Goal: Task Accomplishment & Management: Use online tool/utility

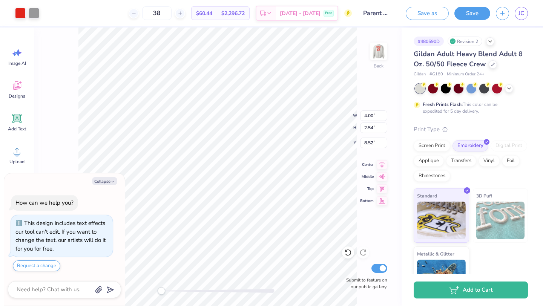
type textarea "x"
type input "8.54"
click at [435, 148] on div "Screen Print" at bounding box center [432, 144] width 37 height 11
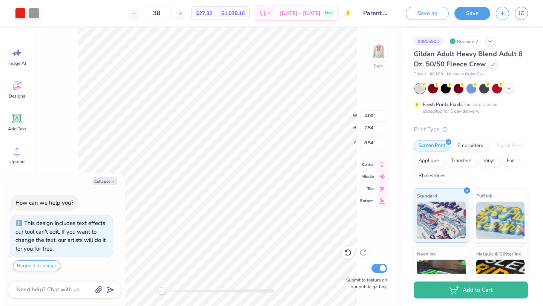
type textarea "x"
type input "8.17"
type input "5.19"
type input "5.89"
type textarea "x"
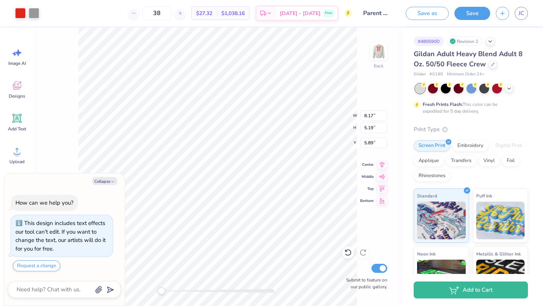
type input "5.90"
type textarea "x"
type input "12.35"
type input "7.85"
type input "3.24"
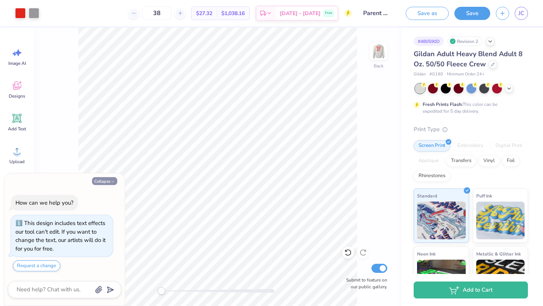
click at [109, 177] on button "Collapse" at bounding box center [104, 181] width 25 height 8
type textarea "x"
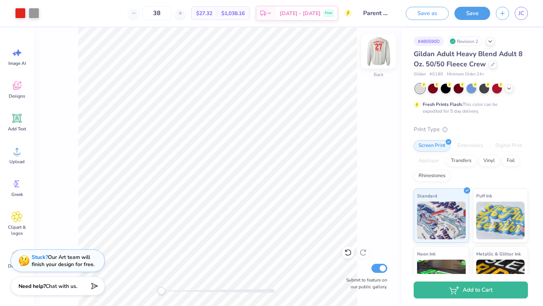
click at [384, 55] on img at bounding box center [379, 51] width 30 height 30
click at [382, 55] on img at bounding box center [379, 51] width 30 height 30
click at [385, 53] on img at bounding box center [379, 51] width 30 height 30
click at [373, 45] on img at bounding box center [379, 51] width 30 height 30
click at [380, 50] on img at bounding box center [379, 51] width 30 height 30
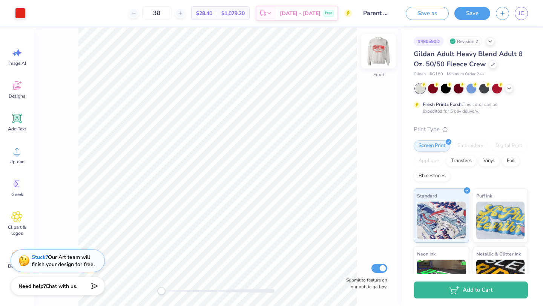
click at [380, 51] on img at bounding box center [379, 51] width 30 height 30
type input "11.17"
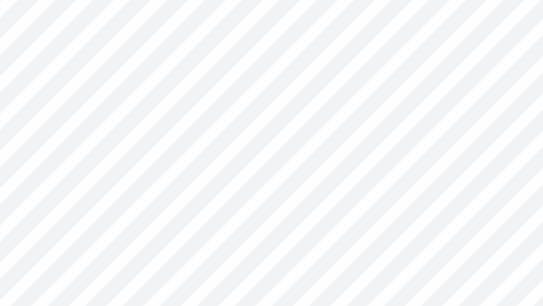
type input "0.31"
type input "0.61"
type input "11.27"
type input "2.51"
type input "0.76"
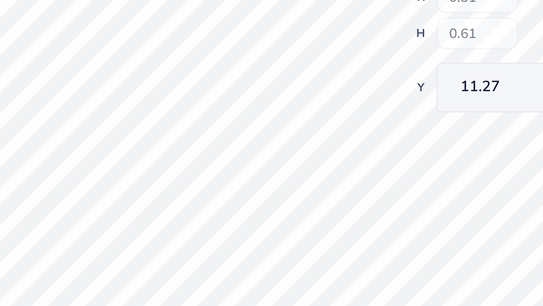
type input "10.45"
type input "0.31"
type input "0.61"
type input "11.27"
type input "3.10"
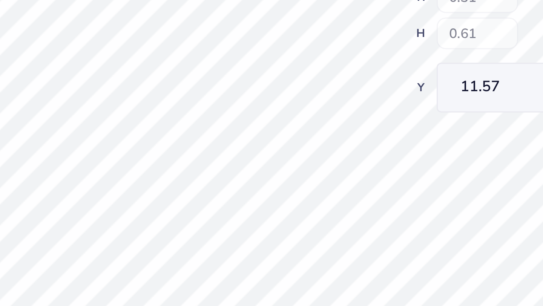
type input "1.31"
type input "9.84"
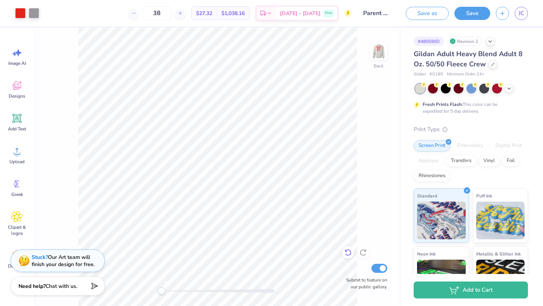
click at [346, 251] on icon at bounding box center [347, 252] width 2 height 2
click at [346, 249] on icon at bounding box center [348, 253] width 8 height 8
click at [346, 250] on icon at bounding box center [348, 253] width 8 height 8
click at [346, 251] on icon at bounding box center [347, 252] width 2 height 2
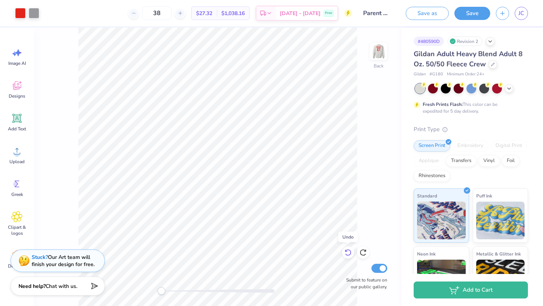
click at [346, 251] on icon at bounding box center [347, 252] width 2 height 2
click at [346, 252] on icon at bounding box center [347, 252] width 2 height 2
click at [346, 251] on icon at bounding box center [347, 252] width 2 height 2
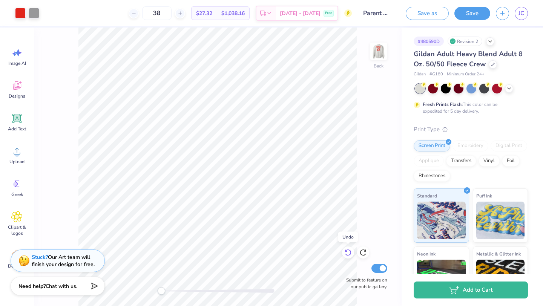
click at [346, 251] on icon at bounding box center [347, 252] width 2 height 2
click at [381, 172] on div "Back Submit to feature on our public gallery." at bounding box center [218, 167] width 368 height 279
click at [369, 63] on div "Back Submit to feature on our public gallery." at bounding box center [218, 167] width 368 height 279
click at [371, 61] on div at bounding box center [378, 51] width 35 height 35
click at [371, 59] on img at bounding box center [378, 51] width 15 height 15
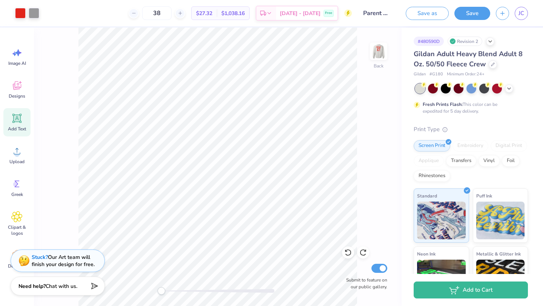
click at [25, 125] on div "Add Text" at bounding box center [16, 122] width 27 height 28
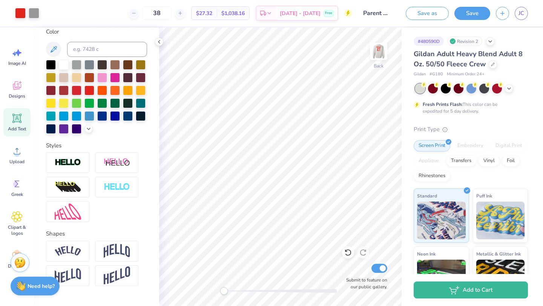
scroll to position [162, 0]
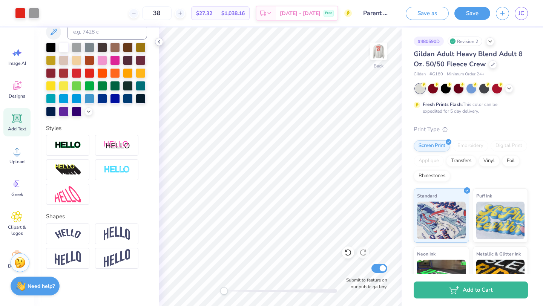
click at [158, 43] on icon at bounding box center [159, 42] width 6 height 6
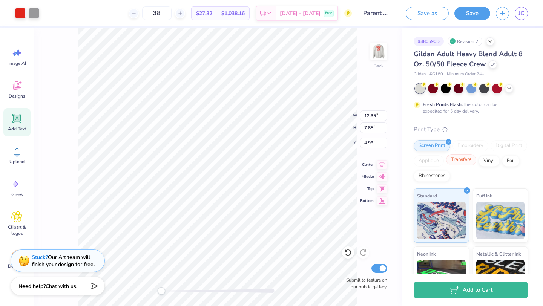
click at [470, 159] on div "Transfers" at bounding box center [461, 159] width 30 height 11
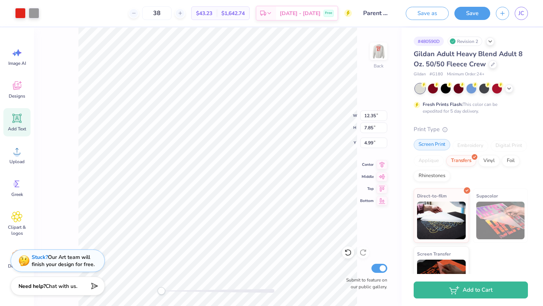
click at [442, 148] on div "Screen Print" at bounding box center [432, 144] width 37 height 11
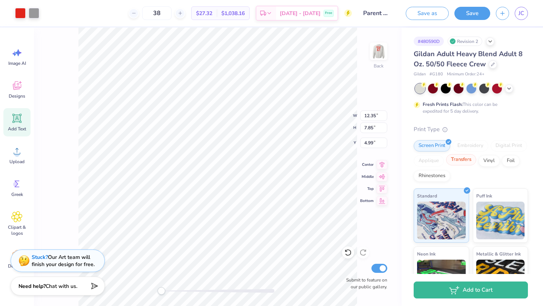
click at [458, 160] on div "Transfers" at bounding box center [461, 159] width 30 height 11
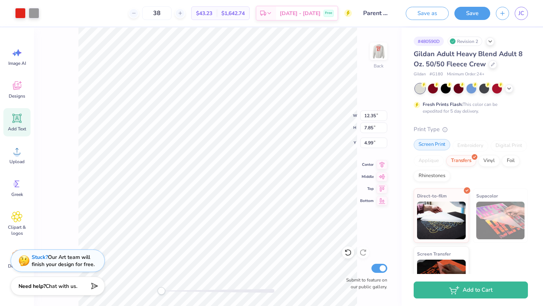
click at [444, 146] on div "Screen Print" at bounding box center [432, 144] width 37 height 11
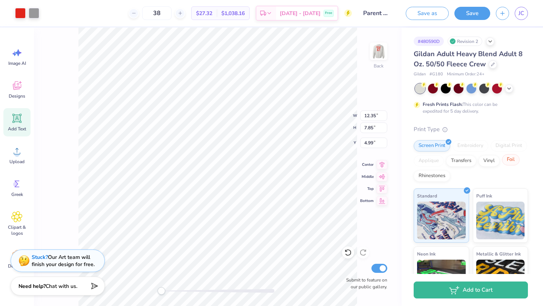
click at [518, 164] on div "Foil" at bounding box center [511, 159] width 18 height 11
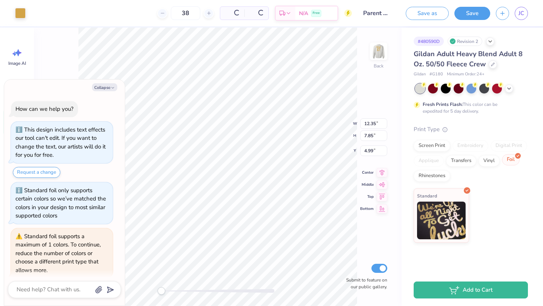
scroll to position [27, 0]
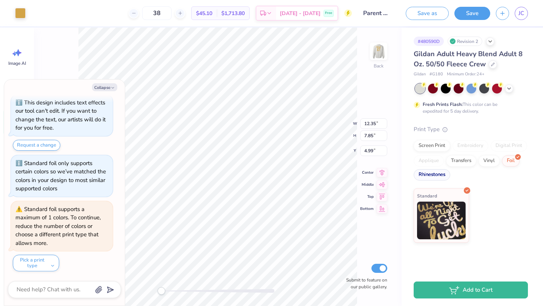
click at [437, 178] on div "Rhinestones" at bounding box center [432, 174] width 37 height 11
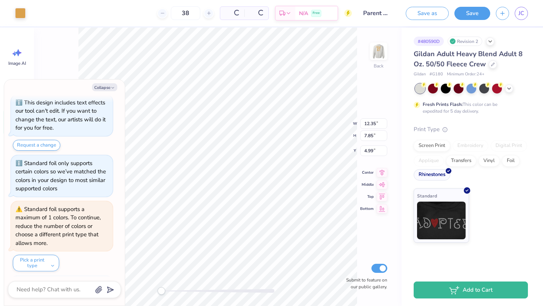
scroll to position [73, 0]
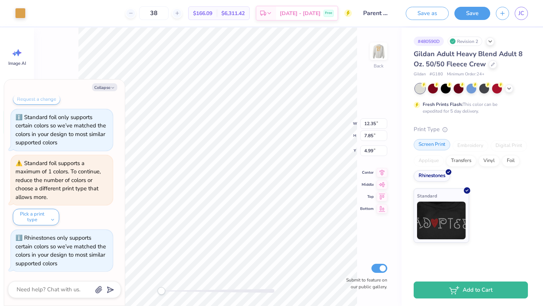
click at [438, 146] on div "Screen Print" at bounding box center [432, 144] width 37 height 11
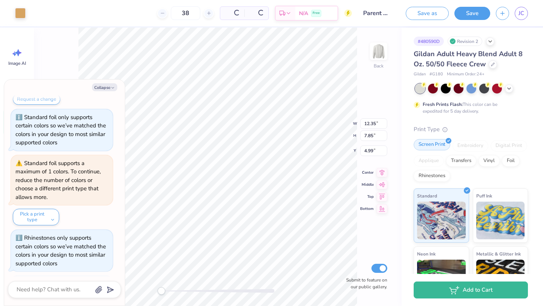
scroll to position [119, 0]
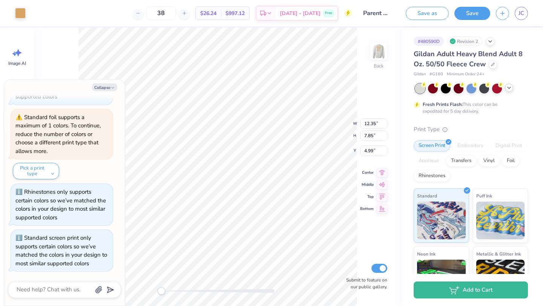
click at [510, 89] on icon at bounding box center [509, 88] width 6 height 6
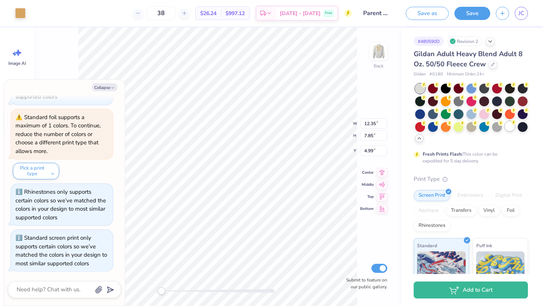
click at [510, 126] on div at bounding box center [510, 126] width 10 height 10
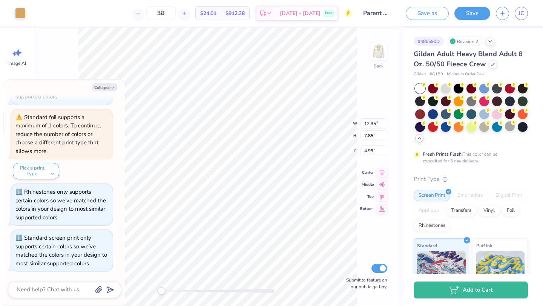
click at [420, 90] on div at bounding box center [420, 89] width 10 height 10
click at [443, 89] on div at bounding box center [446, 88] width 10 height 10
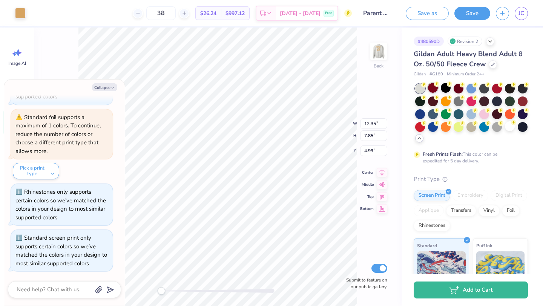
click at [437, 88] on div at bounding box center [433, 88] width 10 height 10
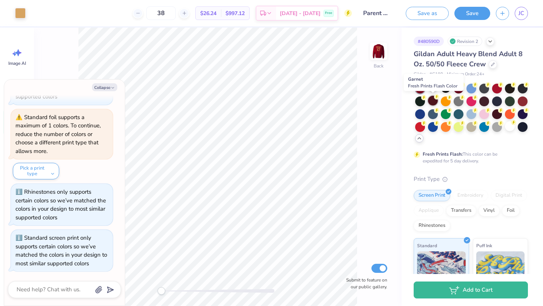
click at [438, 103] on div at bounding box center [433, 101] width 10 height 10
click at [504, 128] on div at bounding box center [471, 114] width 113 height 60
click at [509, 126] on div at bounding box center [510, 126] width 10 height 10
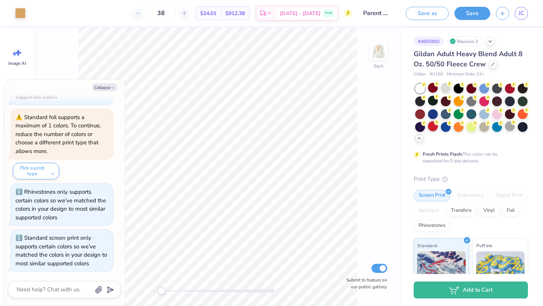
click at [437, 122] on icon at bounding box center [437, 123] width 3 height 4
click at [503, 125] on icon at bounding box center [500, 122] width 5 height 5
click at [508, 126] on div at bounding box center [510, 126] width 10 height 10
click at [369, 157] on div "Back Submit to feature on our public gallery." at bounding box center [218, 167] width 368 height 279
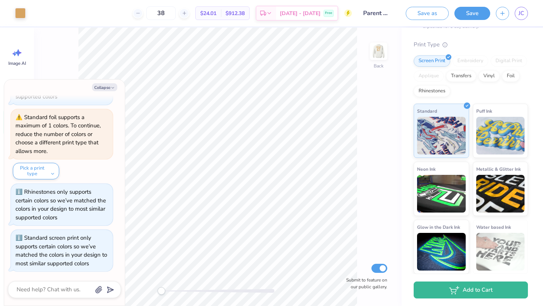
scroll to position [0, 0]
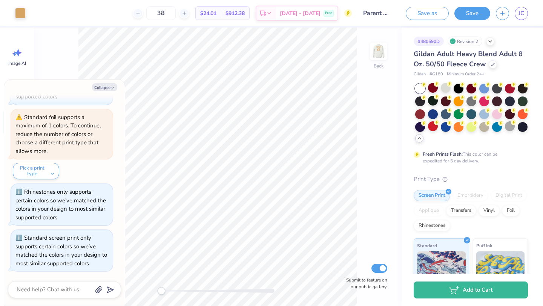
click at [375, 221] on div "Back Submit to feature on our public gallery." at bounding box center [218, 167] width 368 height 279
click at [23, 12] on div at bounding box center [20, 12] width 11 height 11
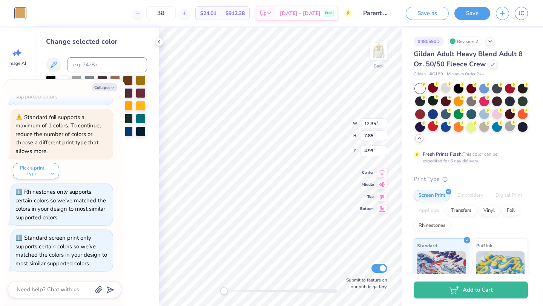
click at [108, 91] on div "Collapse How can we help you? This design includes text effects our tool can't …" at bounding box center [64, 193] width 121 height 226
click at [108, 88] on button "Collapse" at bounding box center [104, 87] width 25 height 8
type textarea "x"
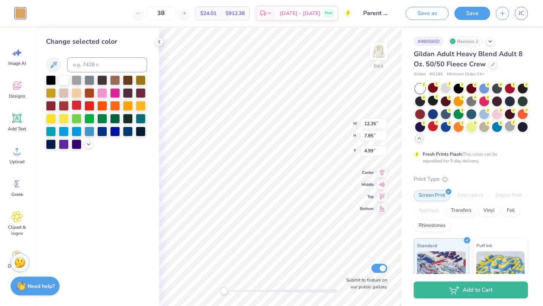
click at [78, 106] on div at bounding box center [77, 105] width 10 height 10
click at [152, 99] on div "Change selected color" at bounding box center [96, 167] width 125 height 279
click at [380, 51] on img at bounding box center [379, 51] width 30 height 30
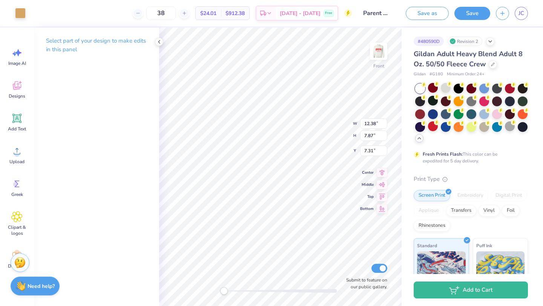
type input "12.38"
type input "7.87"
type input "7.31"
type input "12.00"
type input "10.76"
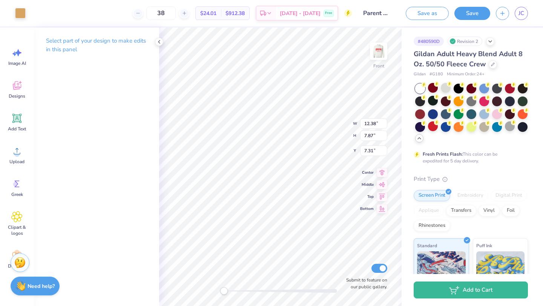
type input "2.78"
click at [160, 41] on icon at bounding box center [159, 42] width 6 height 6
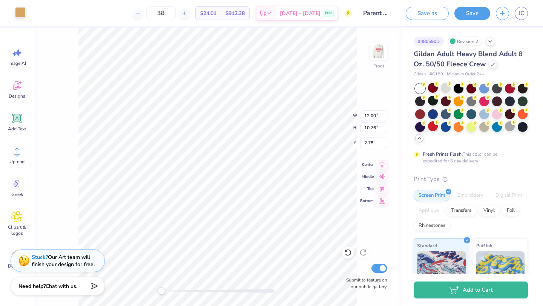
click at [22, 12] on div at bounding box center [20, 12] width 11 height 11
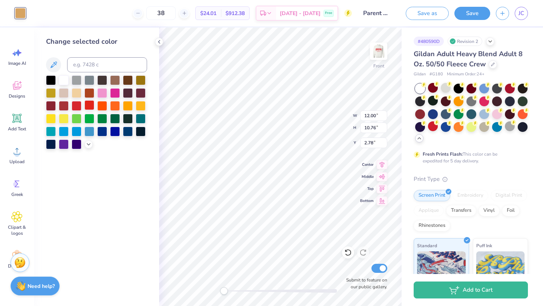
click at [88, 106] on div at bounding box center [90, 105] width 10 height 10
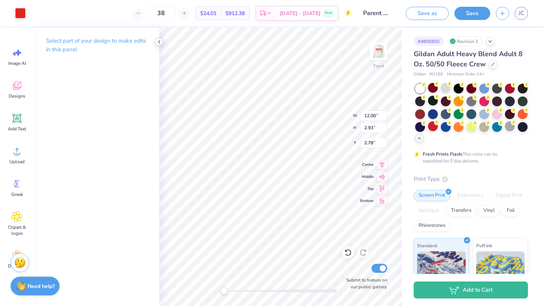
click at [160, 40] on icon at bounding box center [159, 42] width 6 height 6
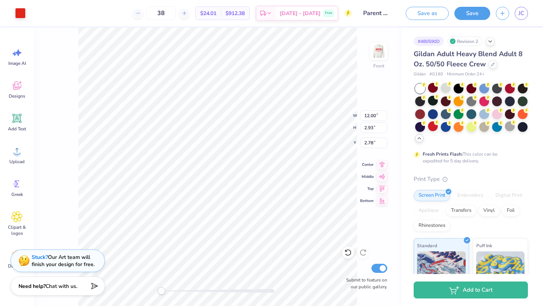
click at [21, 20] on div "Art colors" at bounding box center [13, 13] width 26 height 26
click at [22, 15] on div at bounding box center [20, 12] width 11 height 11
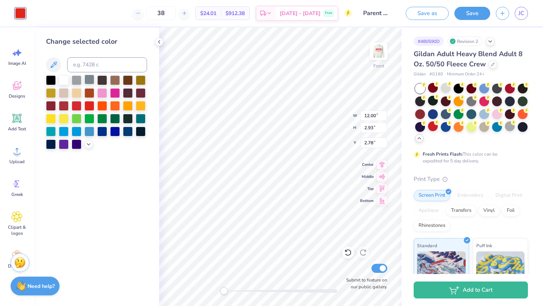
click at [90, 78] on div at bounding box center [90, 80] width 10 height 10
click at [137, 77] on div at bounding box center [141, 80] width 10 height 10
click at [64, 116] on div at bounding box center [64, 118] width 10 height 10
click at [86, 104] on div at bounding box center [90, 105] width 10 height 10
click at [156, 42] on div at bounding box center [159, 42] width 8 height 8
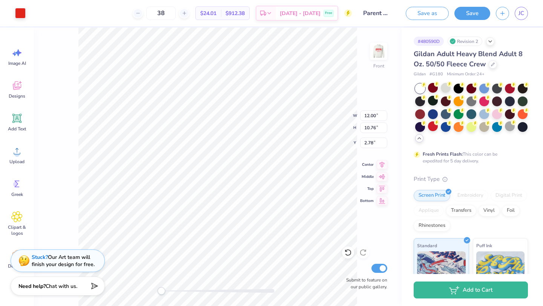
type input "6.02"
type input "4.66"
click at [276, 11] on div "Est. Delivery" at bounding box center [267, 15] width 20 height 14
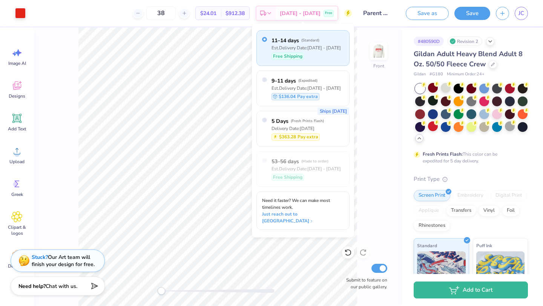
click at [325, 56] on div "Free Shipping" at bounding box center [306, 56] width 69 height 7
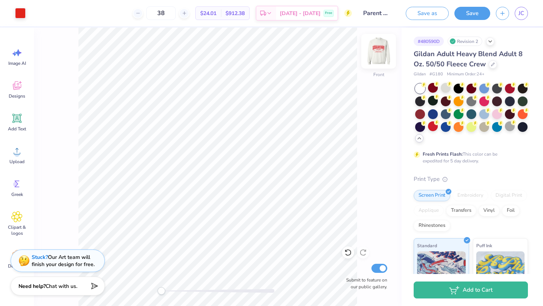
click at [377, 48] on img at bounding box center [379, 51] width 30 height 30
click at [384, 49] on img at bounding box center [379, 51] width 30 height 30
